Goal: Information Seeking & Learning: Check status

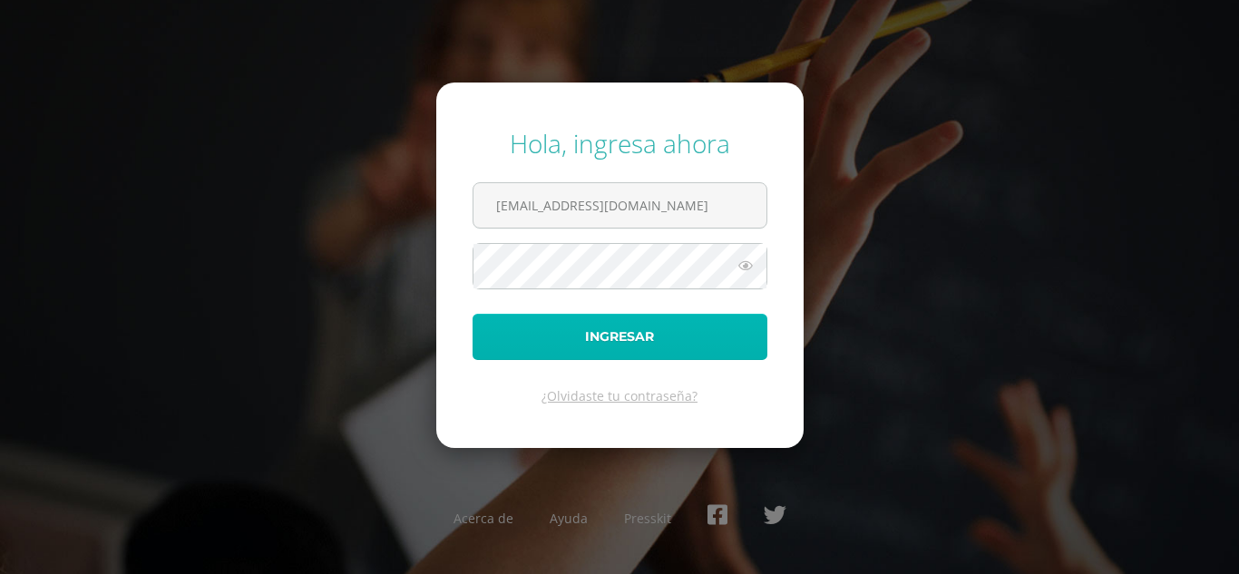
click at [679, 337] on button "Ingresar" at bounding box center [620, 337] width 295 height 46
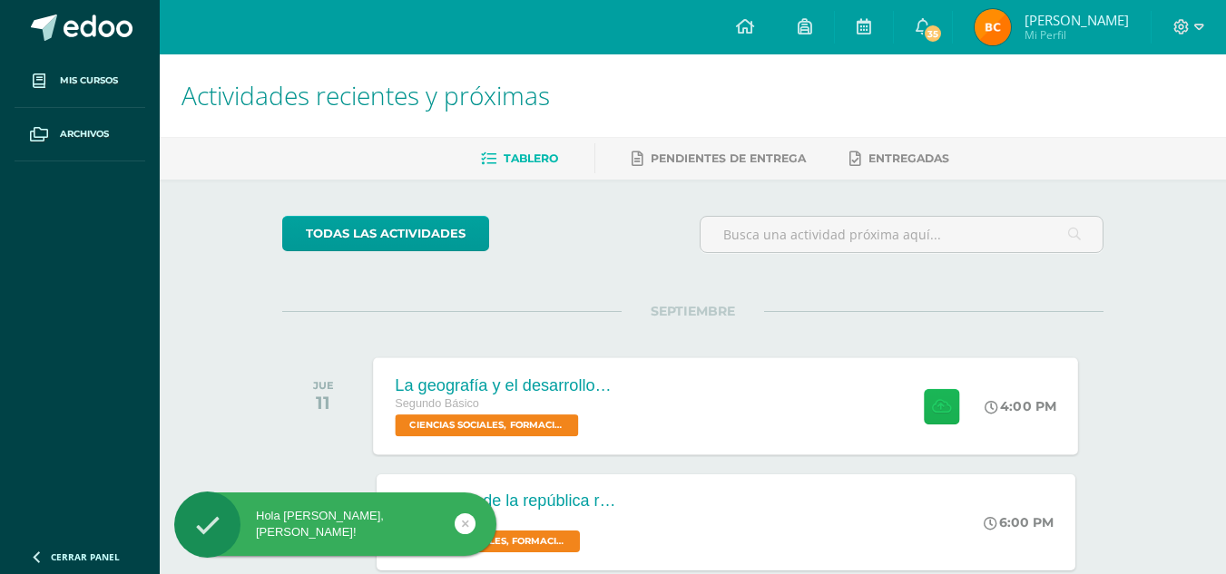
click at [938, 401] on icon at bounding box center [941, 405] width 19 height 15
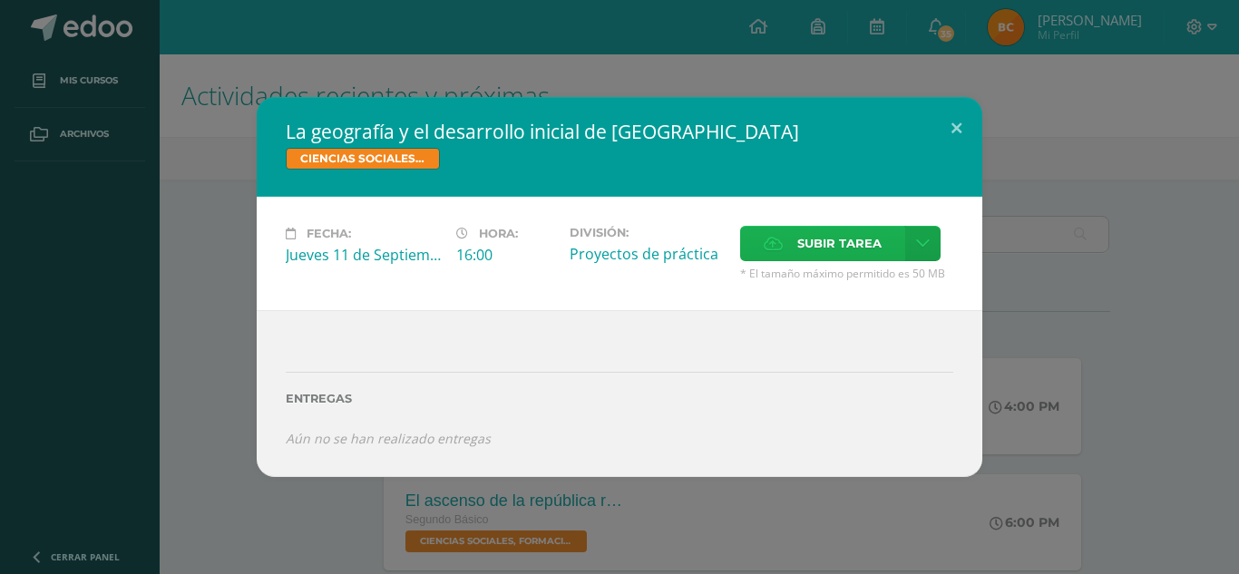
click at [807, 247] on span "Subir tarea" at bounding box center [839, 244] width 84 height 34
click at [0, 0] on input "Subir tarea" at bounding box center [0, 0] width 0 height 0
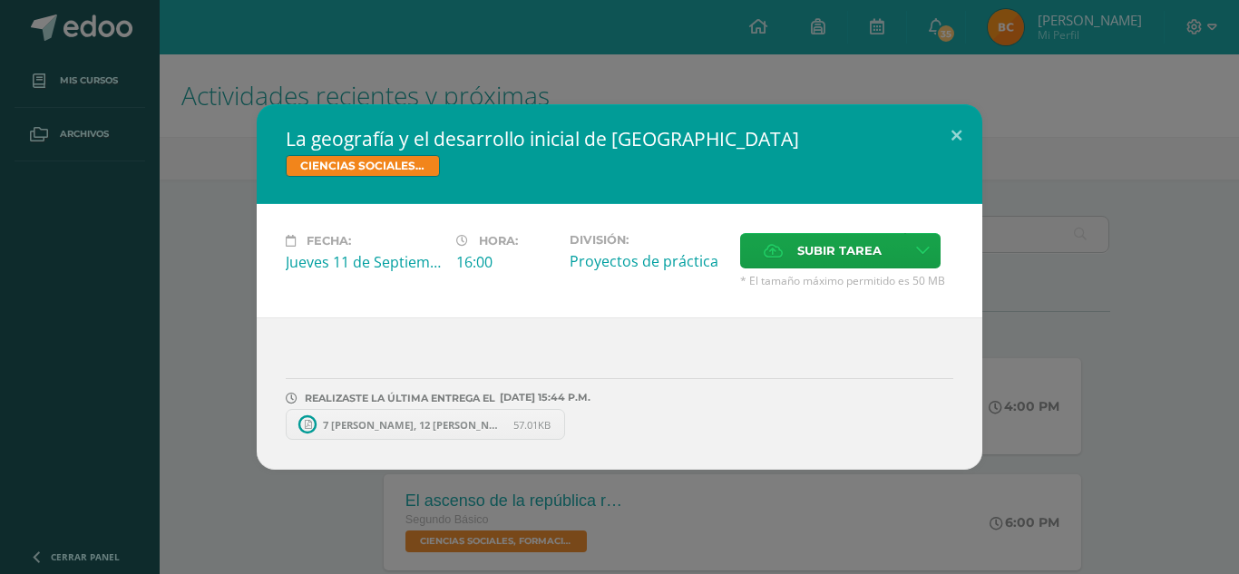
click at [419, 425] on span "7 Rosa Bocel, 12 Brendra cosigua.pdf" at bounding box center [414, 425] width 200 height 14
click at [1051, 139] on div "La geografía y el desarrollo inicial de Roma CIENCIAS SOCIALES, FORMACIÓN CIUDA…" at bounding box center [619, 287] width 1225 height 366
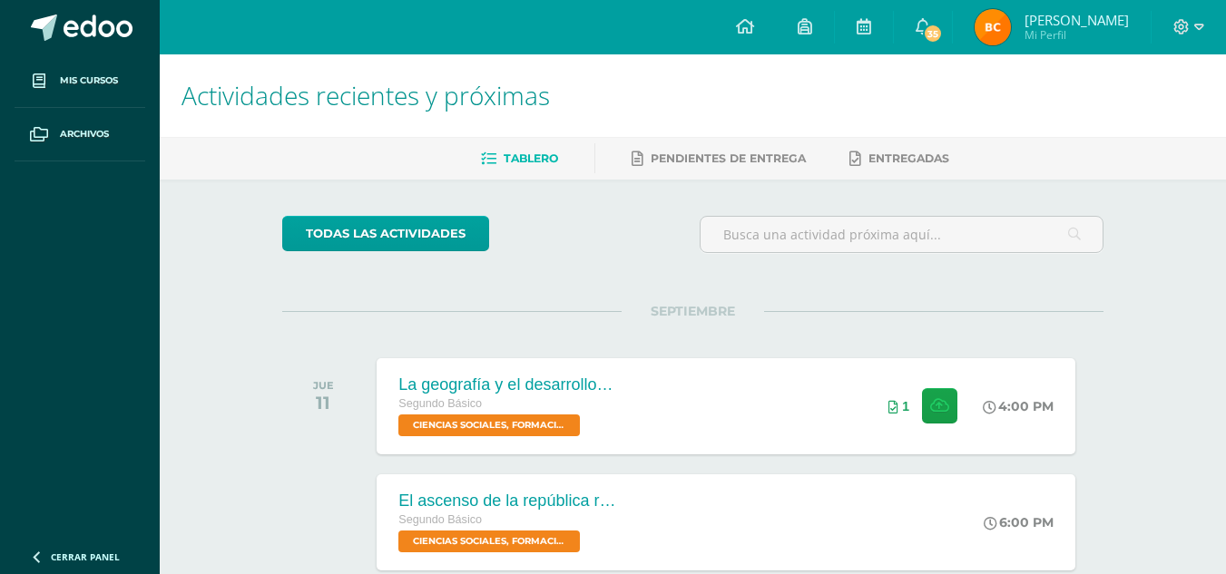
click at [1009, 17] on img at bounding box center [992, 27] width 36 height 36
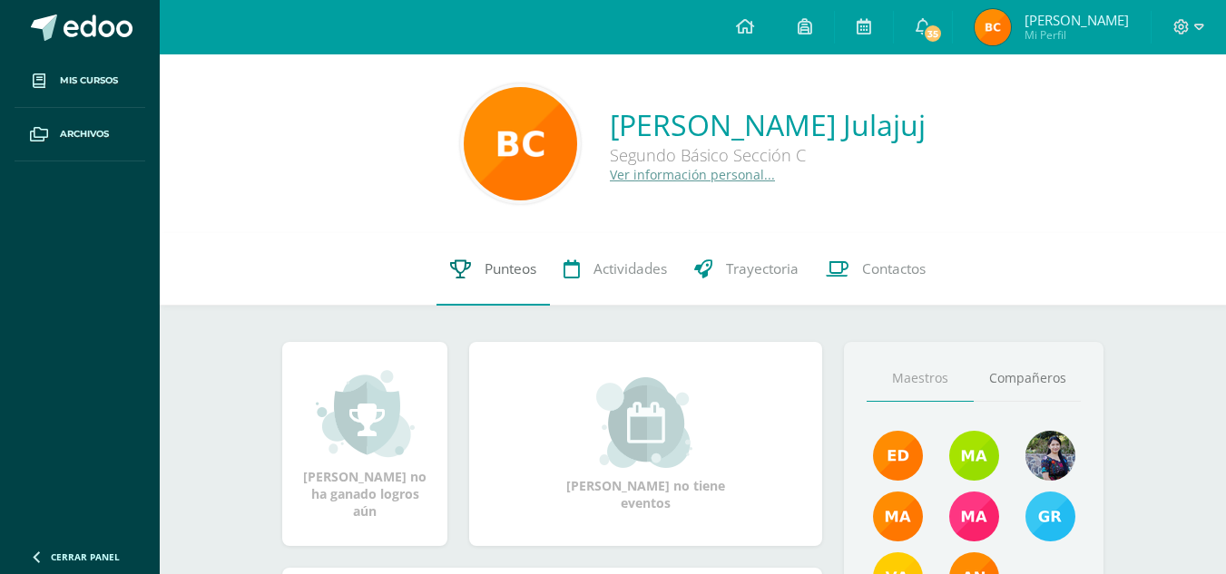
click at [464, 270] on icon at bounding box center [460, 268] width 21 height 19
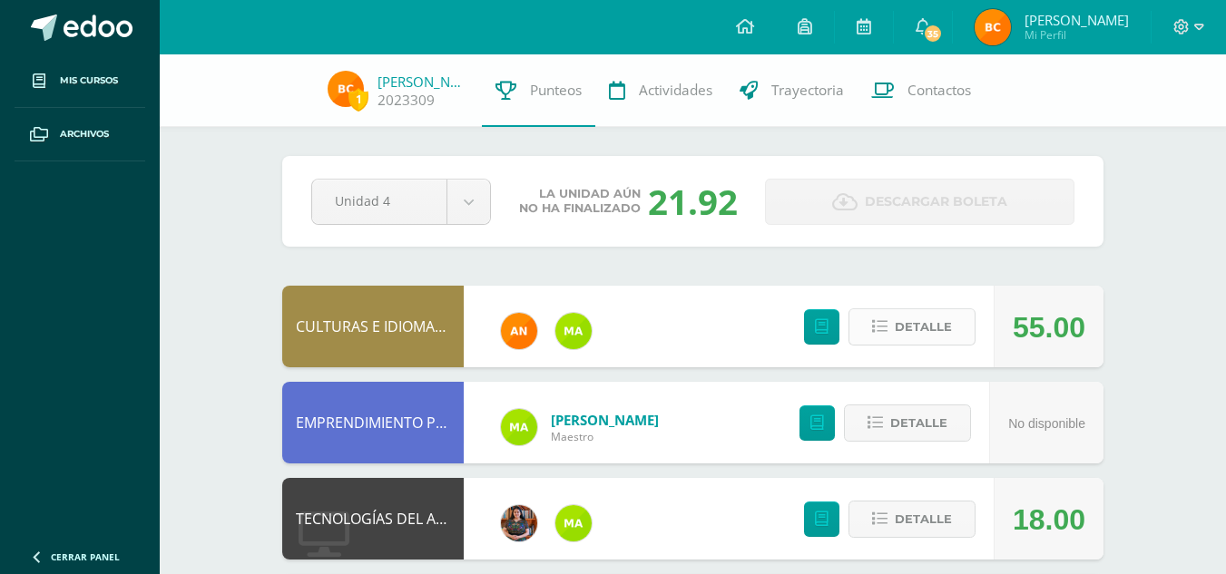
click at [931, 315] on span "Detalle" at bounding box center [923, 327] width 57 height 34
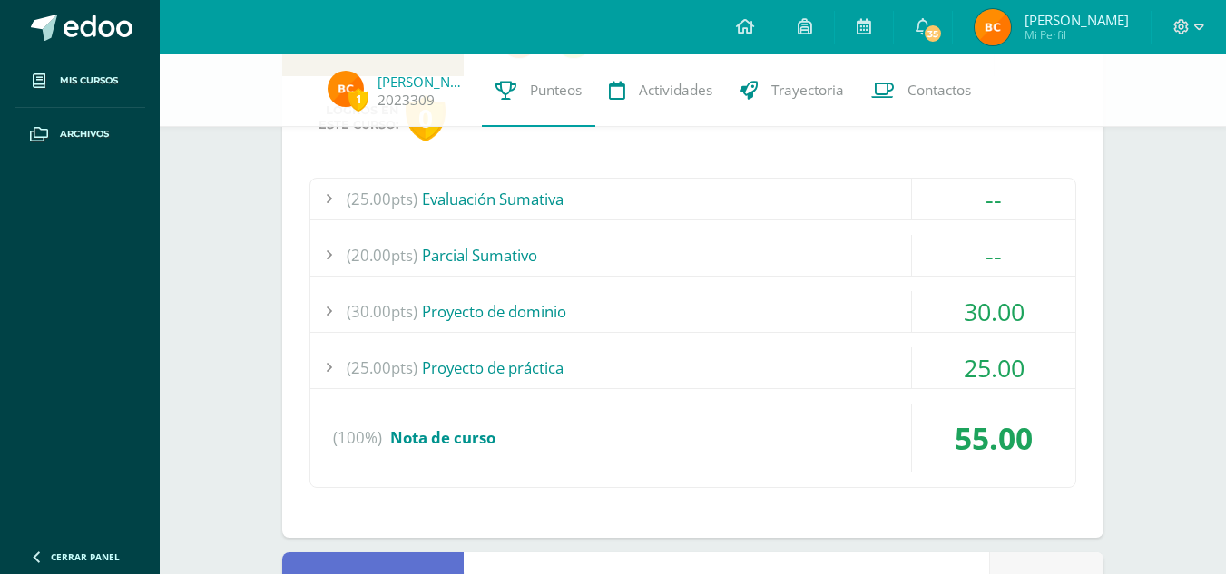
scroll to position [292, 0]
click at [967, 304] on div "30.00" at bounding box center [993, 310] width 163 height 41
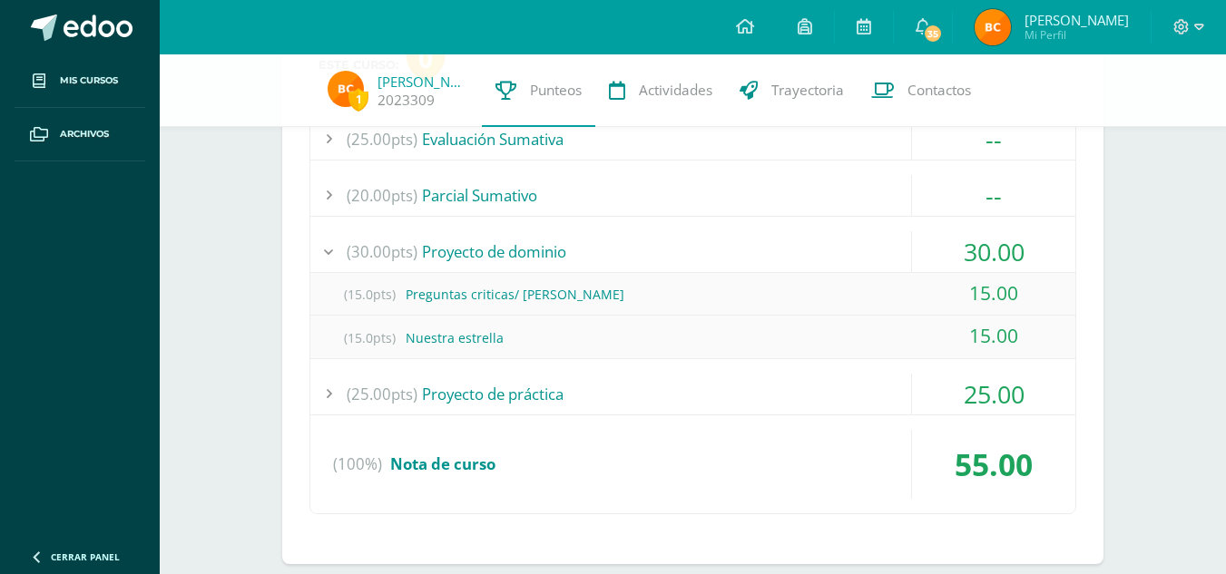
scroll to position [352, 0]
click at [973, 244] on div "30.00" at bounding box center [993, 250] width 163 height 41
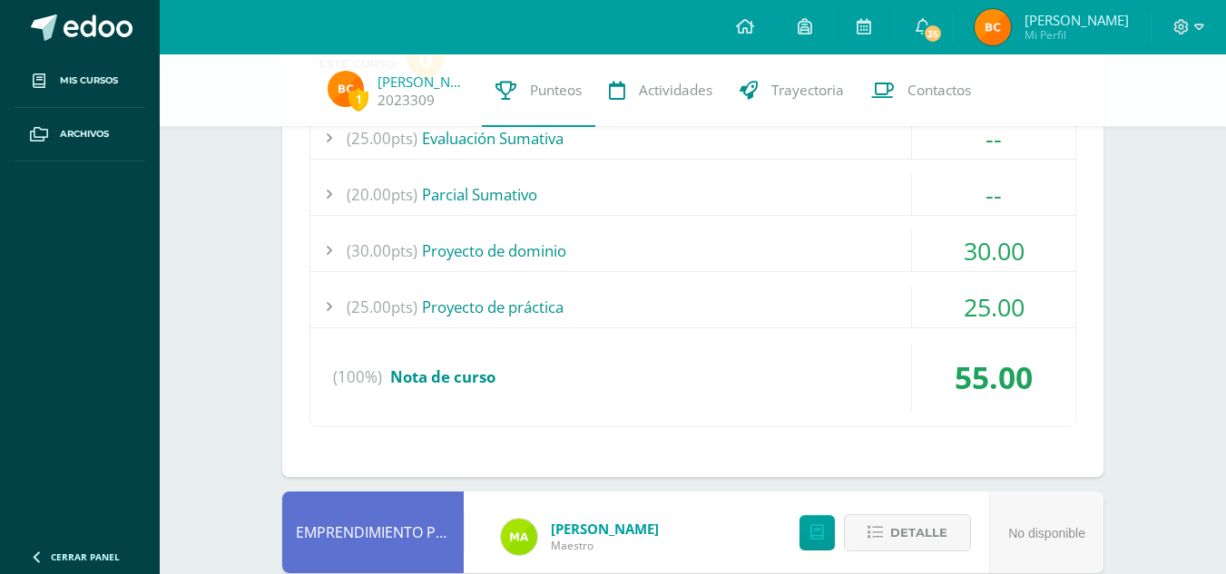
click at [1003, 298] on div "25.00" at bounding box center [993, 307] width 163 height 41
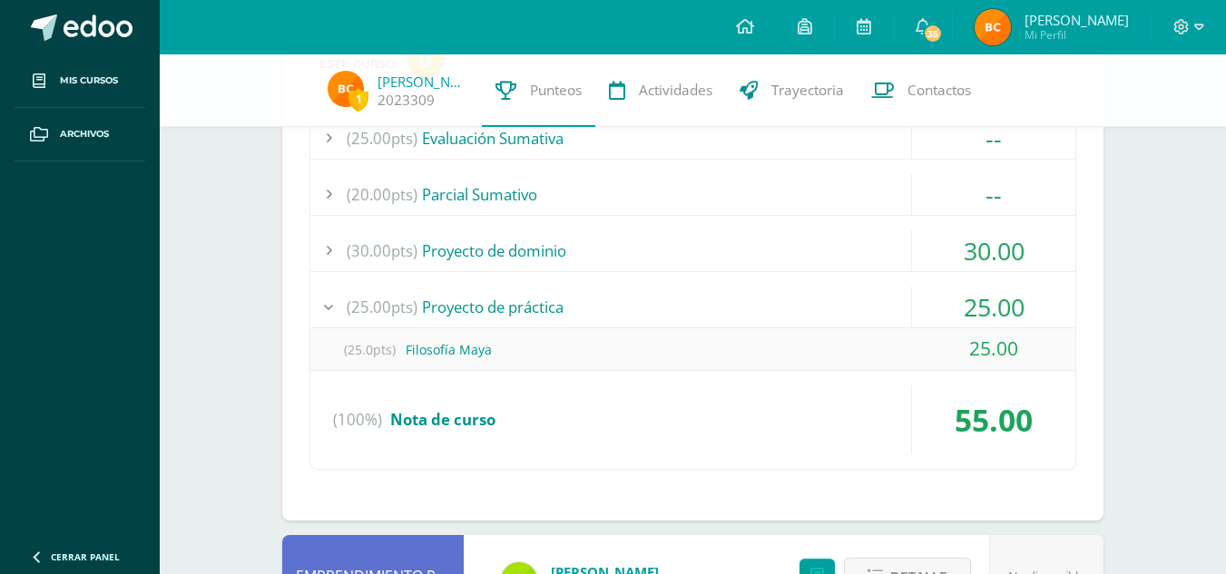
click at [1003, 298] on div "25.00" at bounding box center [993, 307] width 163 height 41
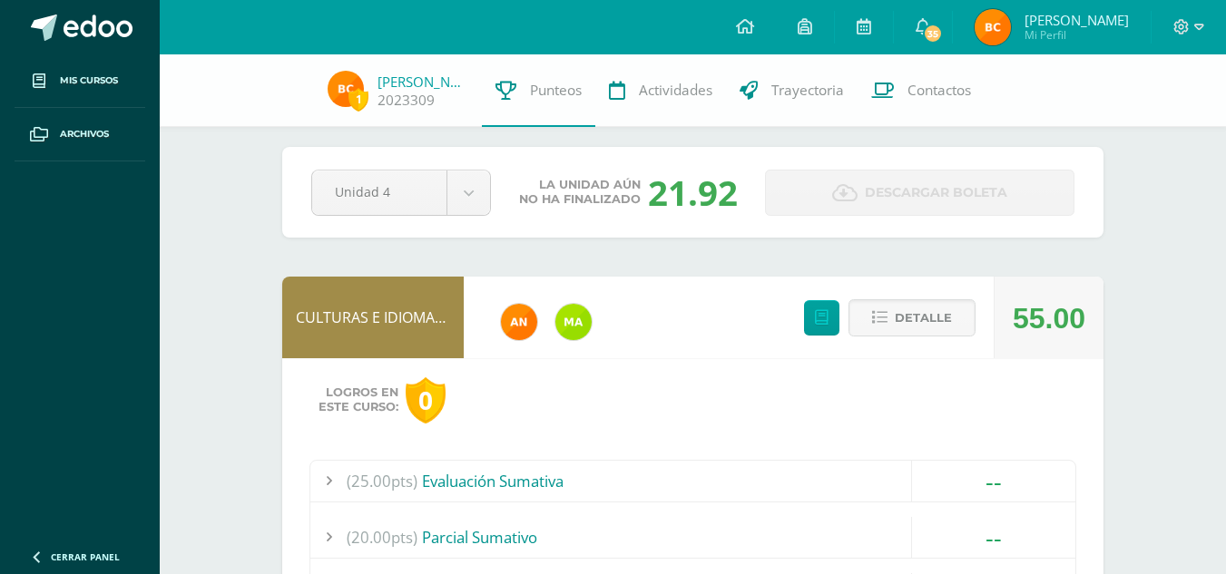
scroll to position [8, 0]
click at [905, 319] on span "Detalle" at bounding box center [923, 319] width 57 height 34
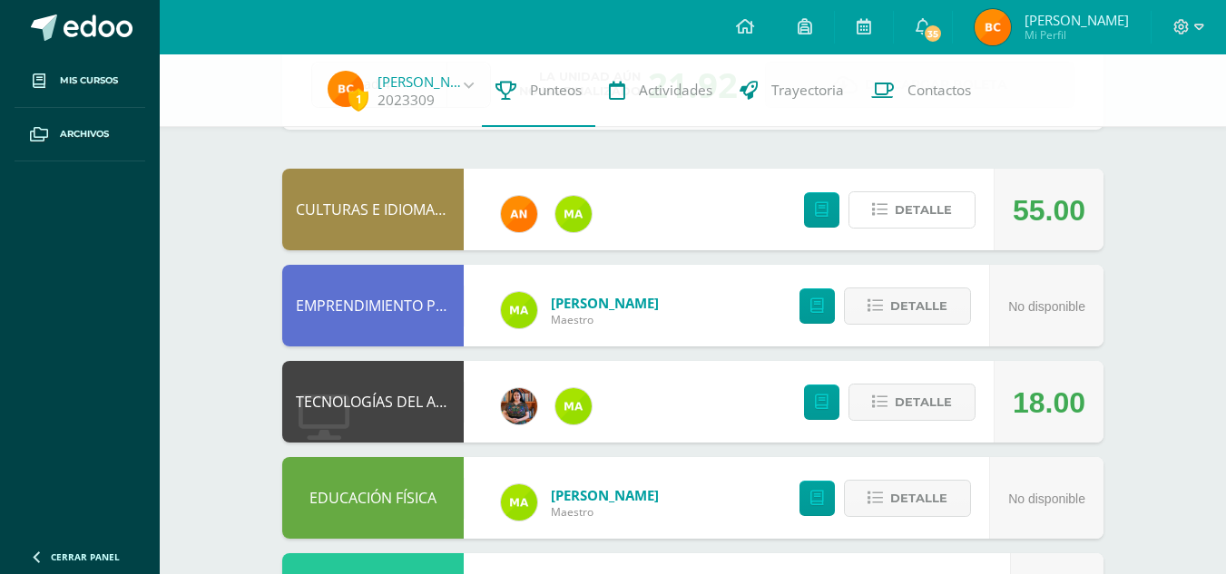
scroll to position [0, 0]
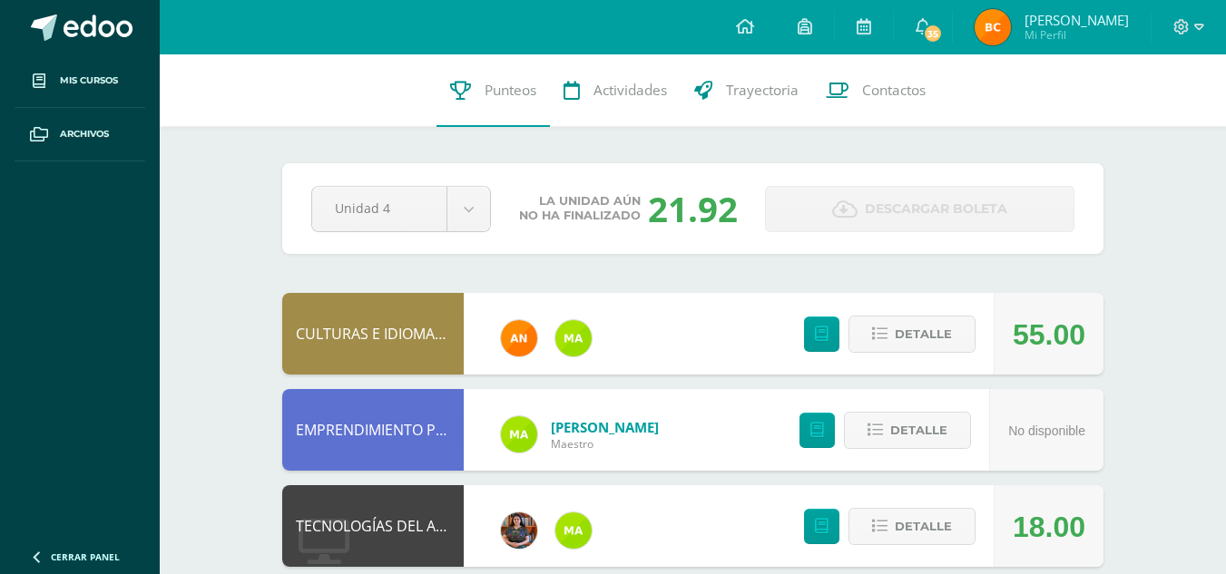
click at [1207, 19] on div at bounding box center [1188, 27] width 74 height 54
click at [1194, 24] on icon at bounding box center [1199, 27] width 10 height 16
click at [1121, 121] on span "Cerrar sesión" at bounding box center [1142, 122] width 82 height 17
